Goal: Task Accomplishment & Management: Use online tool/utility

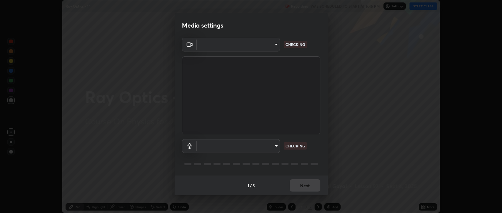
scroll to position [213, 502]
type input "bcb9d7dafccbd8d00e6ada9b6dd7e52ba20ca67bbbba0d0563dd421ab33f40a5"
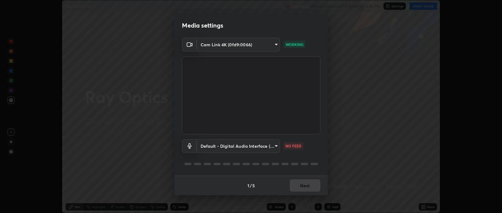
click at [212, 147] on body "Erase all Ray Optics - 14 Recording WAS SCHEDULED TO START AT 6:45 PM Settings …" at bounding box center [251, 106] width 502 height 213
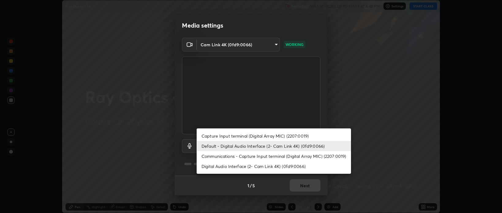
click at [207, 155] on li "Communications - Capture Input terminal (Digital Array MIC) (2207:0019)" at bounding box center [273, 156] width 154 height 10
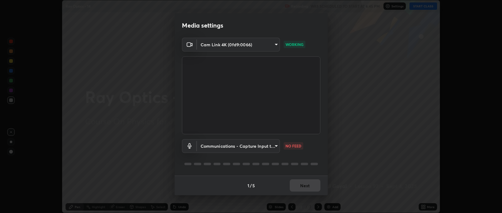
click at [209, 148] on body "Erase all Ray Optics - 14 Recording WAS SCHEDULED TO START AT 6:45 PM Settings …" at bounding box center [251, 106] width 502 height 213
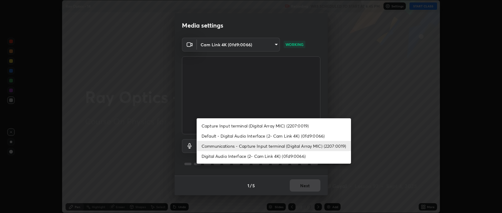
click at [207, 136] on li "Default - Digital Audio Interface (2- Cam Link 4K) (0fd9:0066)" at bounding box center [273, 136] width 154 height 10
type input "default"
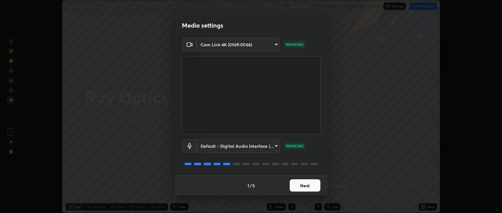
click at [313, 186] on button "Next" at bounding box center [305, 185] width 31 height 12
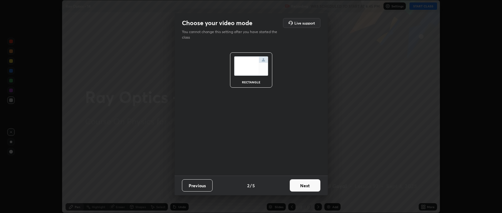
click at [312, 187] on button "Next" at bounding box center [305, 185] width 31 height 12
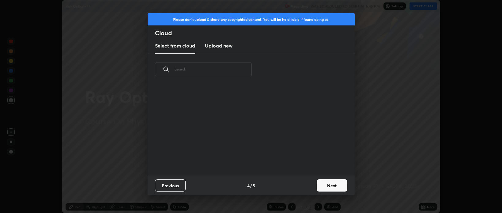
click at [317, 186] on button "Next" at bounding box center [331, 185] width 31 height 12
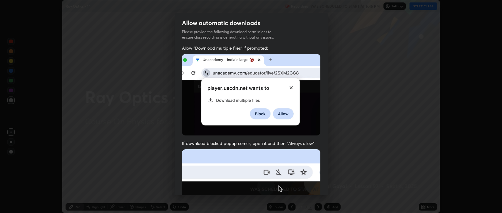
click at [333, 184] on div "Allow automatic downloads Please provide the following download permissions to …" at bounding box center [251, 106] width 502 height 213
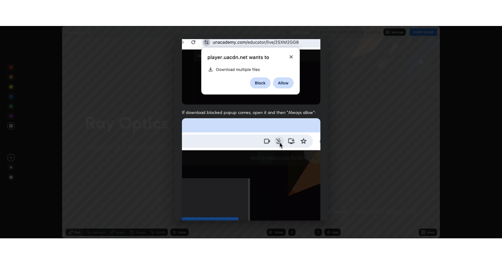
scroll to position [124, 0]
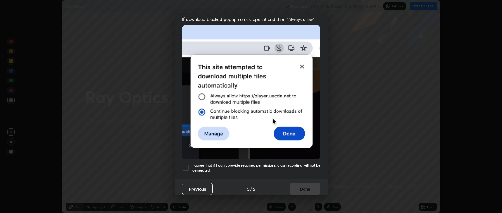
click at [271, 163] on h5 "I agree that if I don't provide required permissions, class recording will not …" at bounding box center [256, 167] width 128 height 9
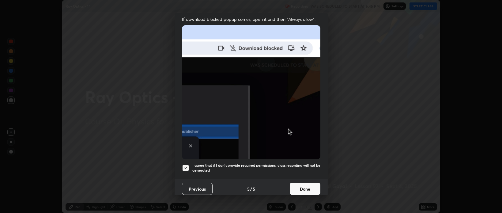
click at [305, 186] on button "Done" at bounding box center [305, 188] width 31 height 12
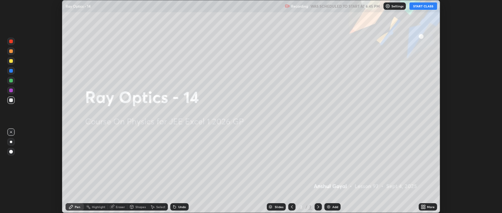
click at [424, 205] on icon at bounding box center [424, 206] width 2 height 2
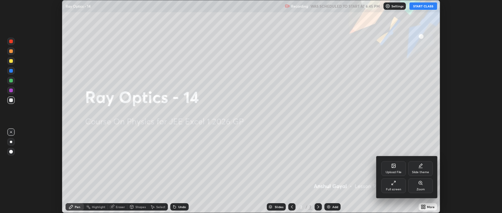
click at [394, 190] on div "Full screen" at bounding box center [393, 189] width 15 height 3
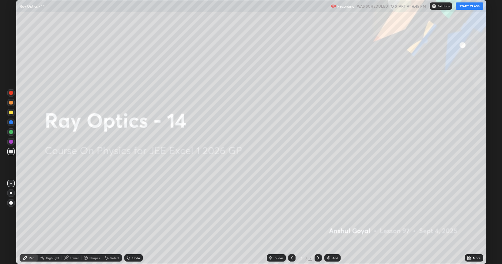
scroll to position [264, 502]
click at [468, 6] on button "START CLASS" at bounding box center [469, 5] width 28 height 7
click at [333, 212] on div "Add" at bounding box center [332, 258] width 16 height 7
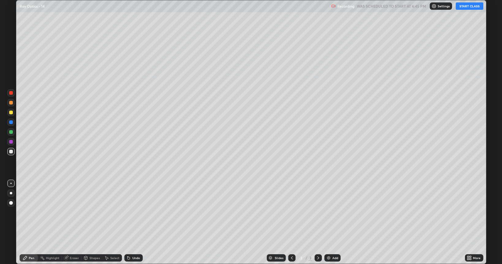
click at [77, 212] on div "Eraser" at bounding box center [74, 258] width 9 height 3
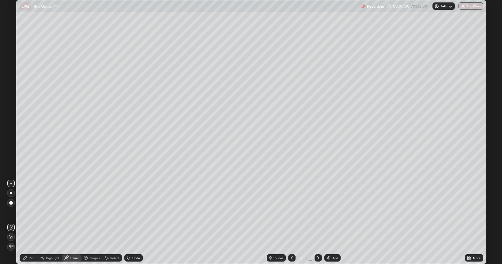
click at [12, 212] on icon at bounding box center [11, 237] width 5 height 5
click at [32, 212] on div "Pen" at bounding box center [32, 258] width 6 height 3
click at [14, 196] on div at bounding box center [10, 194] width 7 height 10
click at [11, 113] on div at bounding box center [11, 113] width 4 height 4
click at [13, 153] on div at bounding box center [10, 151] width 7 height 7
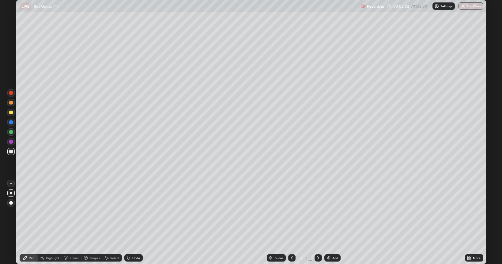
click at [135, 212] on div "Undo" at bounding box center [133, 258] width 18 height 7
click at [132, 212] on div "Undo" at bounding box center [136, 258] width 8 height 3
click at [71, 212] on div "Eraser" at bounding box center [74, 258] width 9 height 3
click at [27, 212] on div "Pen" at bounding box center [29, 258] width 18 height 7
click at [130, 212] on icon at bounding box center [128, 258] width 5 height 5
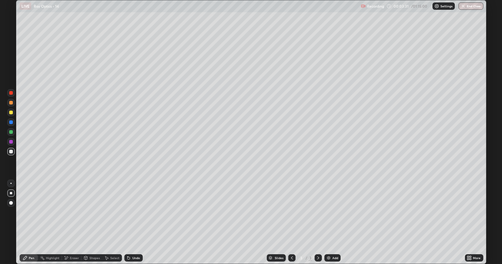
click at [130, 212] on icon at bounding box center [128, 258] width 5 height 5
click at [131, 212] on div "Undo" at bounding box center [133, 258] width 18 height 7
click at [129, 212] on icon at bounding box center [128, 258] width 5 height 5
click at [12, 103] on div at bounding box center [11, 103] width 4 height 4
click at [329, 212] on img at bounding box center [328, 258] width 5 height 5
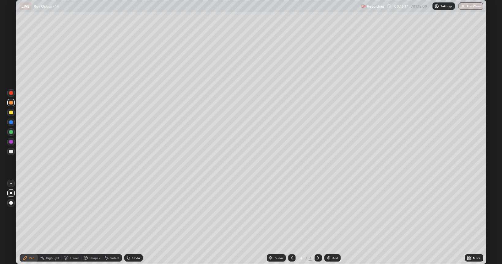
click at [292, 212] on icon at bounding box center [291, 258] width 5 height 5
click at [317, 212] on icon at bounding box center [318, 258] width 5 height 5
click at [92, 212] on div "Shapes" at bounding box center [94, 258] width 10 height 3
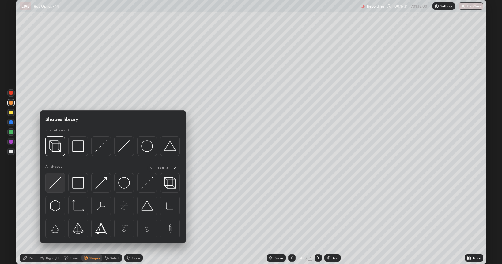
click at [59, 181] on img at bounding box center [55, 183] width 12 height 12
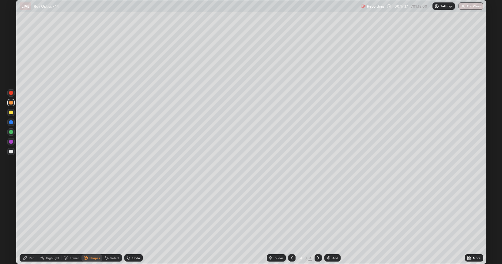
click at [26, 212] on icon at bounding box center [25, 258] width 5 height 5
click at [132, 212] on div "Undo" at bounding box center [136, 258] width 8 height 3
click at [138, 212] on div "Undo" at bounding box center [136, 258] width 8 height 3
click at [139, 212] on div "Undo" at bounding box center [136, 258] width 8 height 3
click at [139, 212] on div "Undo" at bounding box center [133, 258] width 18 height 7
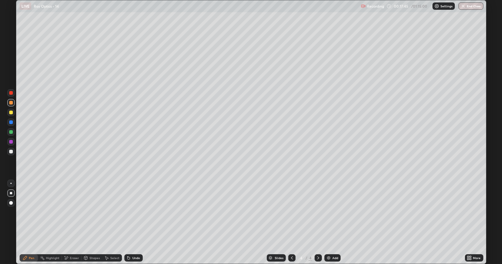
click at [141, 212] on div "Undo" at bounding box center [133, 258] width 18 height 7
click at [137, 212] on div "Undo" at bounding box center [133, 258] width 18 height 7
click at [11, 151] on div at bounding box center [11, 152] width 4 height 4
click at [134, 212] on div "Undo" at bounding box center [133, 258] width 18 height 7
click at [73, 212] on div "Eraser" at bounding box center [72, 258] width 20 height 7
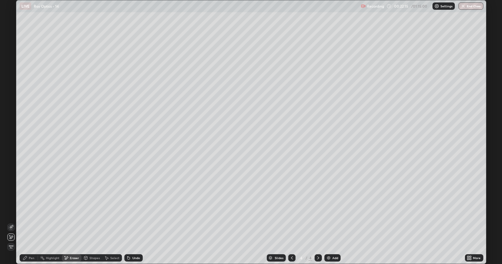
click at [33, 212] on div "Pen" at bounding box center [32, 258] width 6 height 3
click at [12, 112] on div at bounding box center [11, 113] width 4 height 4
click at [135, 212] on div "Undo" at bounding box center [133, 258] width 18 height 7
click at [132, 212] on div "Undo" at bounding box center [136, 258] width 8 height 3
click at [329, 212] on img at bounding box center [328, 258] width 5 height 5
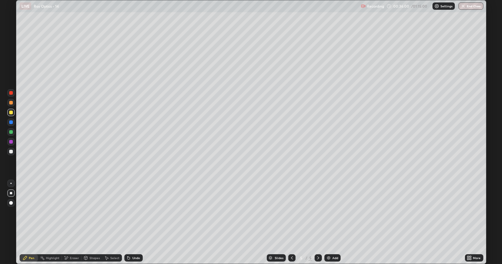
click at [10, 153] on div at bounding box center [11, 152] width 4 height 4
click at [134, 212] on div "Undo" at bounding box center [136, 258] width 8 height 3
click at [136, 212] on div "Undo" at bounding box center [136, 258] width 8 height 3
click at [290, 212] on icon at bounding box center [291, 258] width 5 height 5
click at [314, 212] on div at bounding box center [317, 258] width 7 height 7
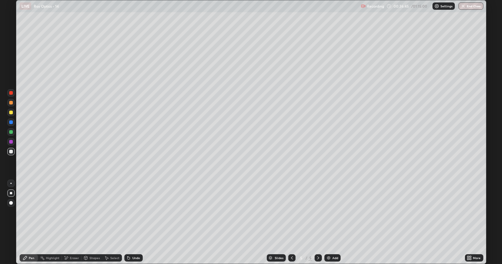
click at [132, 212] on div "Undo" at bounding box center [136, 258] width 8 height 3
click at [291, 212] on icon at bounding box center [291, 258] width 5 height 5
click at [317, 212] on icon at bounding box center [318, 258] width 5 height 5
click at [291, 212] on icon at bounding box center [292, 258] width 2 height 3
click at [317, 212] on icon at bounding box center [318, 258] width 5 height 5
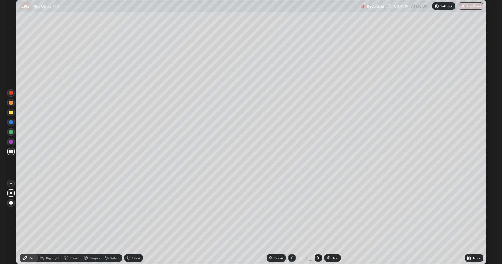
click at [291, 212] on icon at bounding box center [291, 258] width 5 height 5
click at [317, 212] on icon at bounding box center [318, 258] width 5 height 5
click at [331, 212] on div "Add" at bounding box center [332, 258] width 16 height 7
click at [290, 212] on icon at bounding box center [291, 258] width 5 height 5
click at [291, 212] on icon at bounding box center [291, 258] width 5 height 5
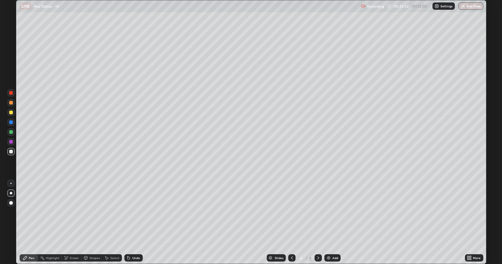
click at [73, 212] on div "Eraser" at bounding box center [74, 258] width 9 height 3
click at [34, 212] on div "Pen" at bounding box center [29, 258] width 18 height 7
click at [316, 212] on icon at bounding box center [318, 258] width 5 height 5
click at [317, 212] on icon at bounding box center [318, 258] width 5 height 5
click at [292, 212] on icon at bounding box center [291, 258] width 5 height 5
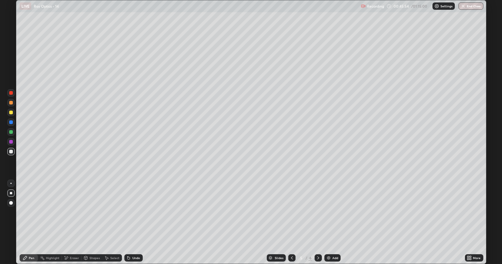
click at [291, 212] on icon at bounding box center [292, 258] width 2 height 3
click at [316, 212] on icon at bounding box center [318, 258] width 5 height 5
click at [314, 212] on div at bounding box center [317, 258] width 7 height 7
click at [292, 212] on icon at bounding box center [291, 258] width 5 height 5
click at [290, 212] on icon at bounding box center [291, 258] width 5 height 5
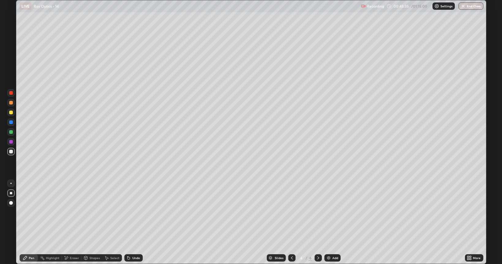
click at [317, 212] on icon at bounding box center [318, 258] width 5 height 5
click at [291, 212] on icon at bounding box center [291, 258] width 5 height 5
click at [289, 212] on div at bounding box center [291, 258] width 7 height 7
click at [316, 212] on icon at bounding box center [318, 258] width 5 height 5
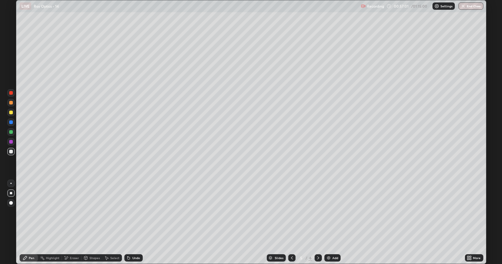
click at [317, 212] on icon at bounding box center [318, 258] width 5 height 5
click at [332, 212] on div "Add" at bounding box center [335, 258] width 6 height 3
click at [11, 113] on div at bounding box center [11, 113] width 4 height 4
click at [13, 151] on div at bounding box center [10, 151] width 7 height 7
click at [11, 142] on div at bounding box center [11, 142] width 4 height 4
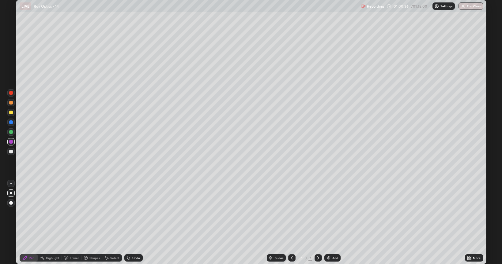
click at [73, 212] on div "Eraser" at bounding box center [72, 258] width 20 height 7
click at [26, 212] on icon at bounding box center [25, 258] width 5 height 5
click at [13, 121] on div at bounding box center [10, 122] width 7 height 7
click at [10, 151] on div at bounding box center [11, 152] width 4 height 4
click at [470, 5] on button "End Class" at bounding box center [471, 5] width 24 height 7
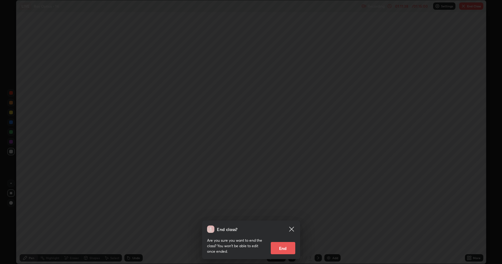
click at [288, 212] on button "End" at bounding box center [283, 248] width 24 height 12
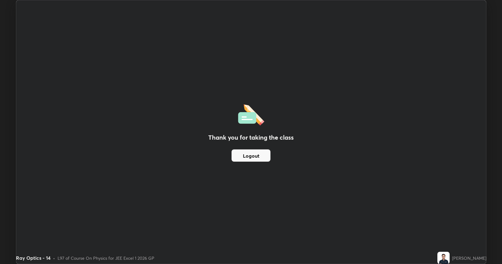
click at [255, 157] on button "Logout" at bounding box center [250, 156] width 39 height 12
